Goal: Find specific page/section: Find specific page/section

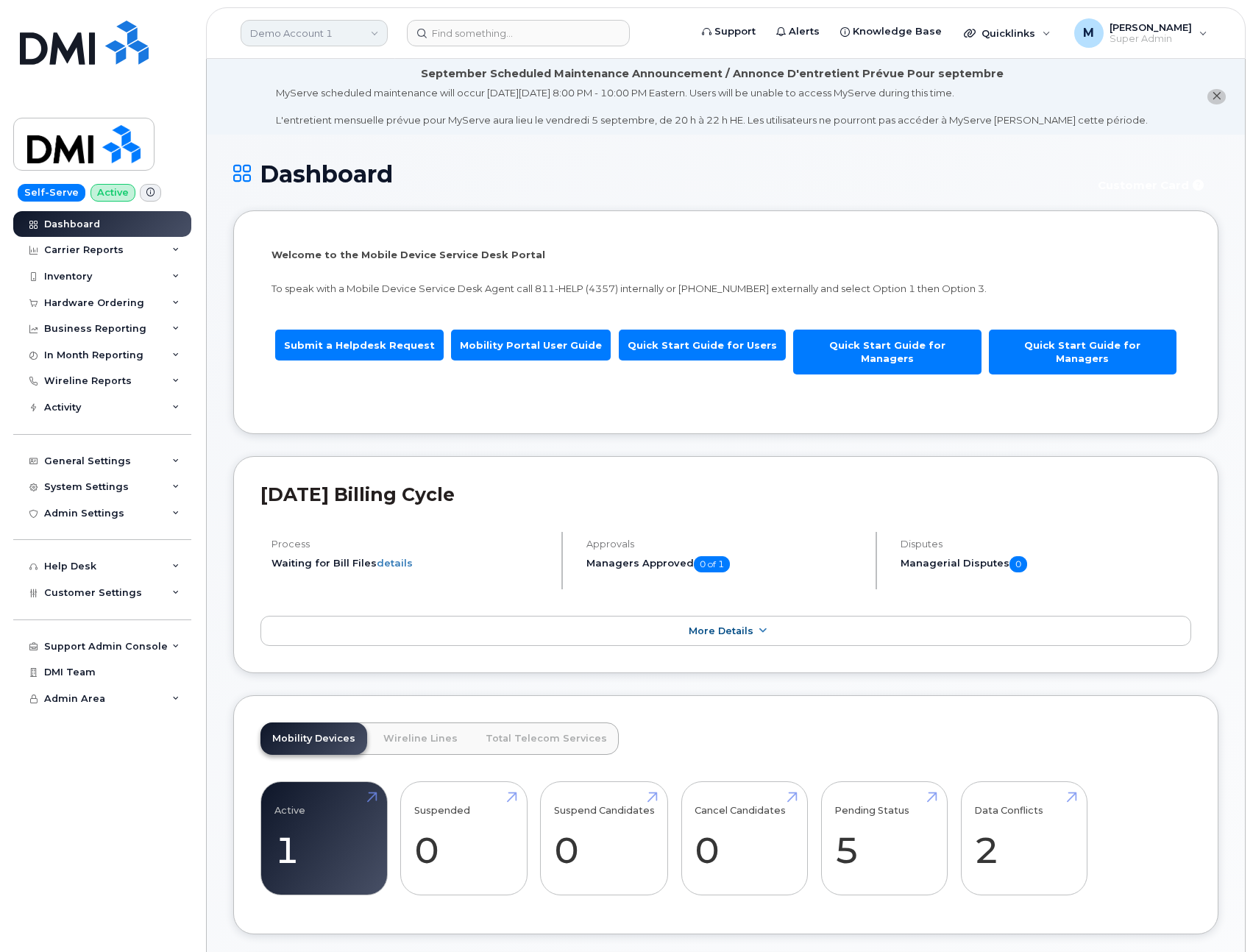
click at [317, 43] on link "Demo Account 1" at bounding box center [314, 34] width 147 height 27
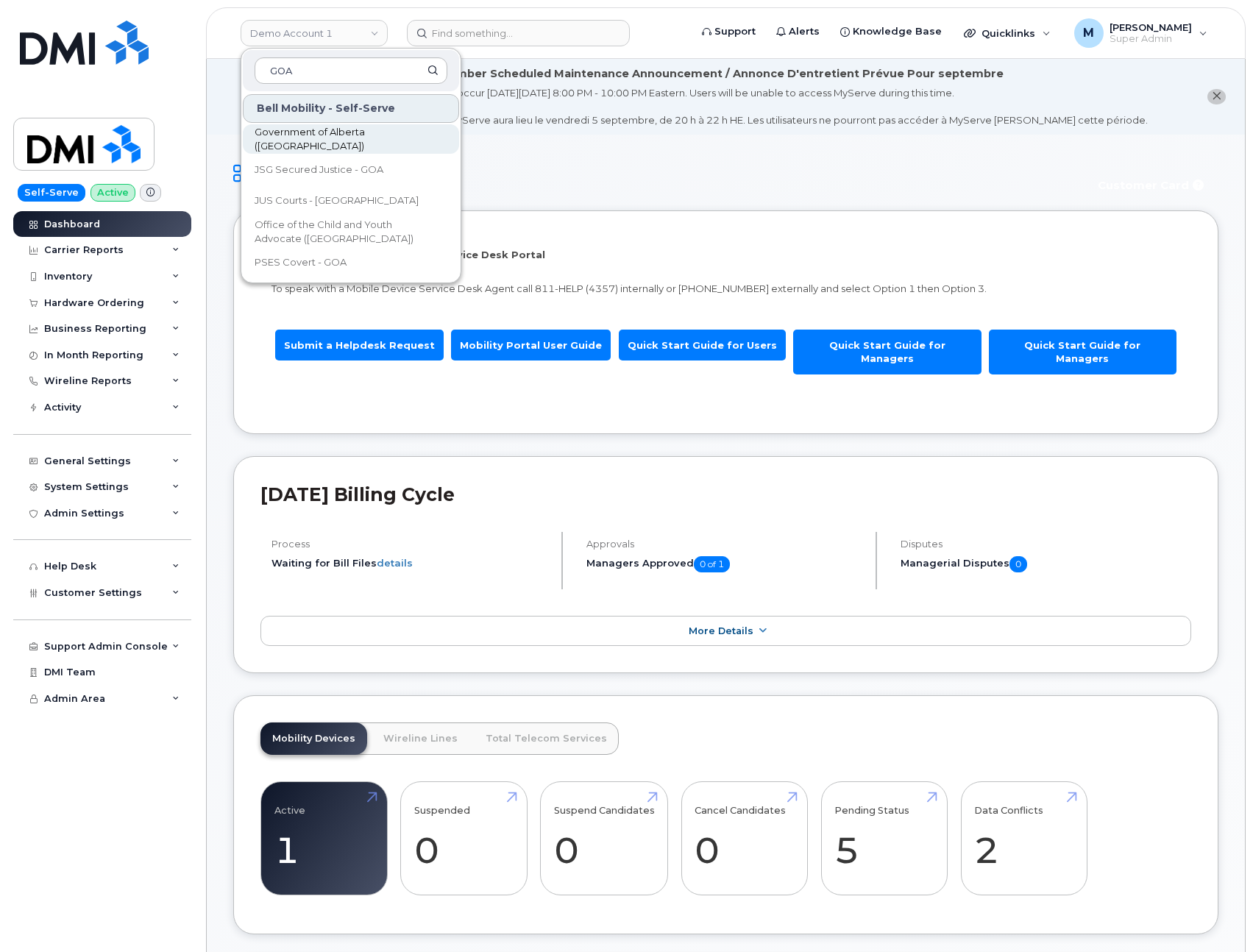
type input "GOA"
click at [285, 130] on link "Government of Alberta ([GEOGRAPHIC_DATA])" at bounding box center [351, 139] width 216 height 29
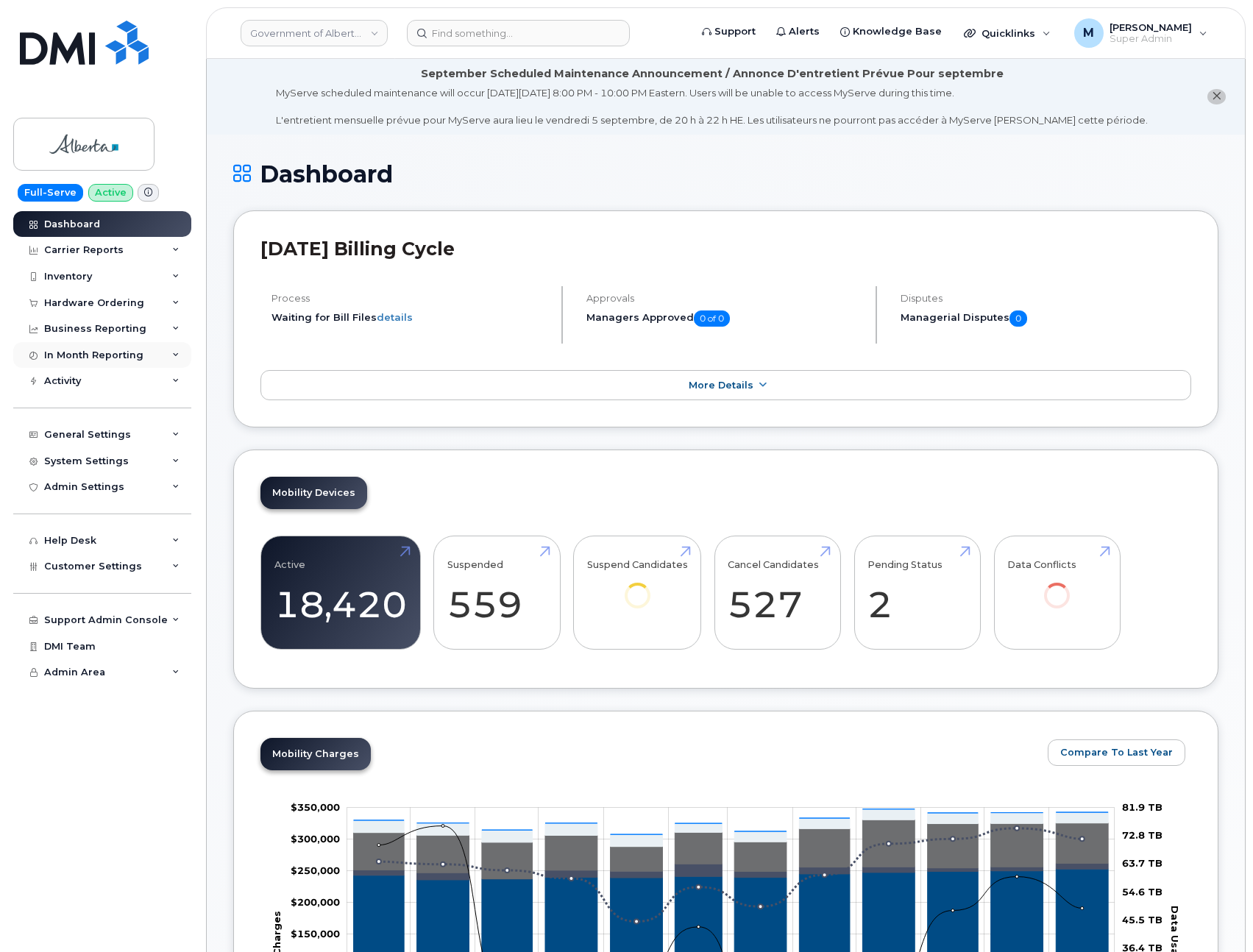
click at [113, 355] on div "In Month Reporting" at bounding box center [93, 355] width 99 height 12
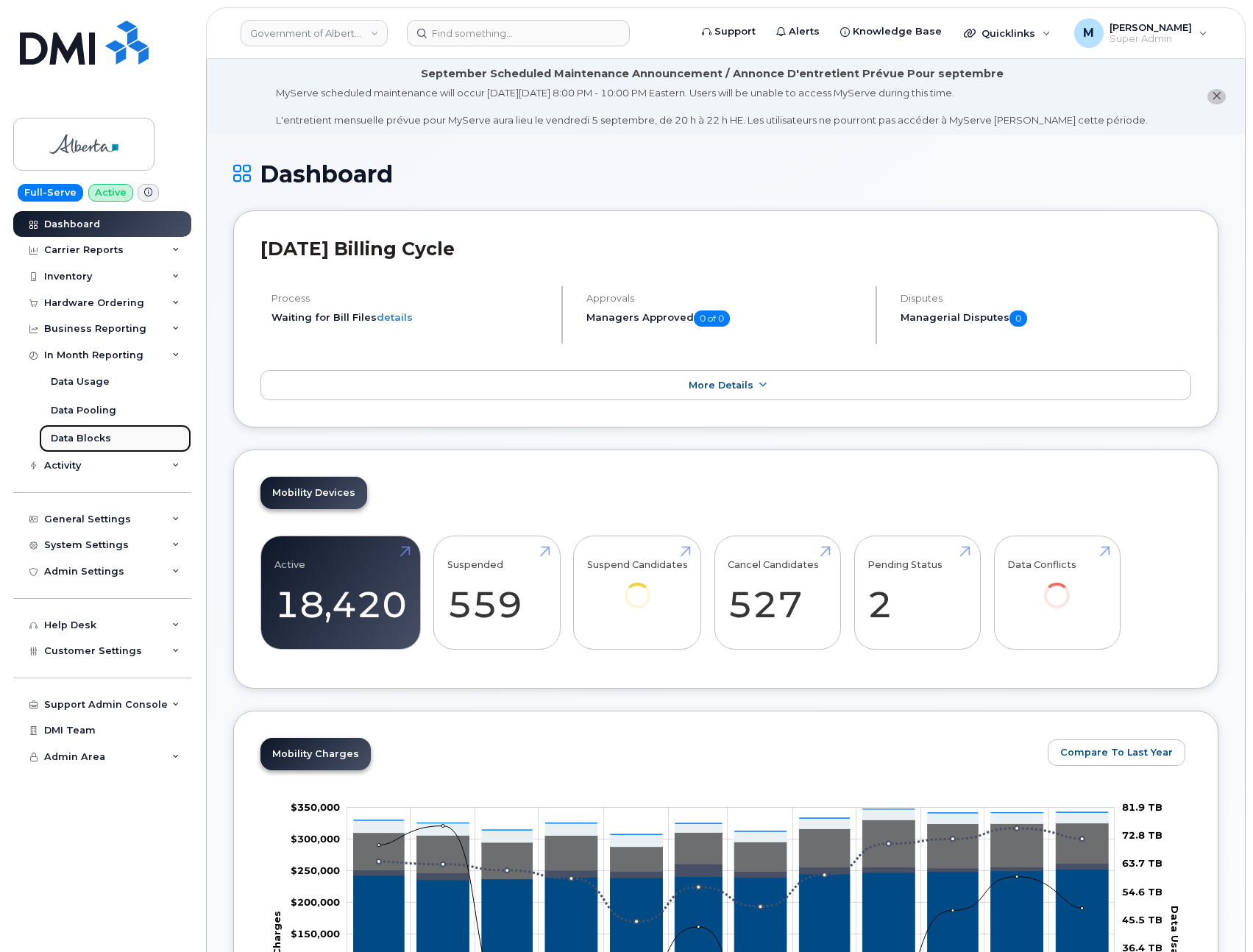
click at [92, 437] on div "Data Blocks" at bounding box center [80, 439] width 60 height 13
